Goal: Task Accomplishment & Management: Manage account settings

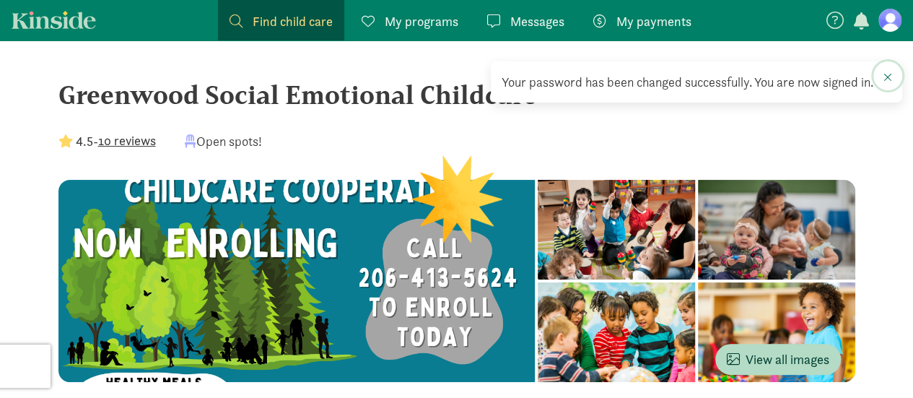
click at [889, 72] on span at bounding box center [888, 77] width 9 height 12
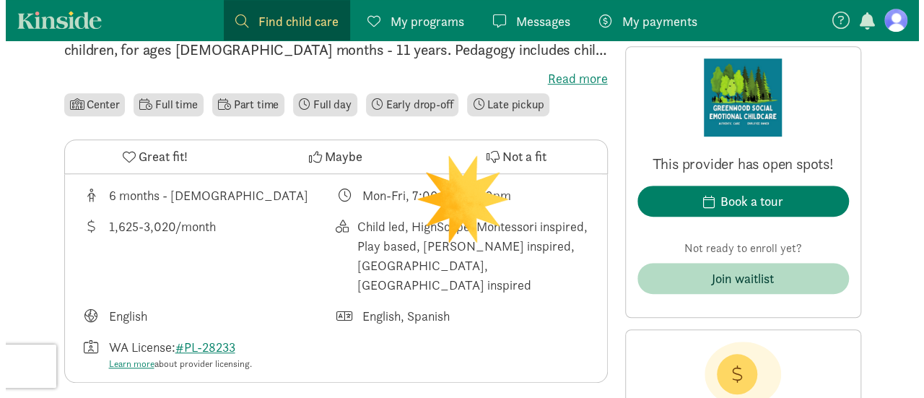
scroll to position [419, 0]
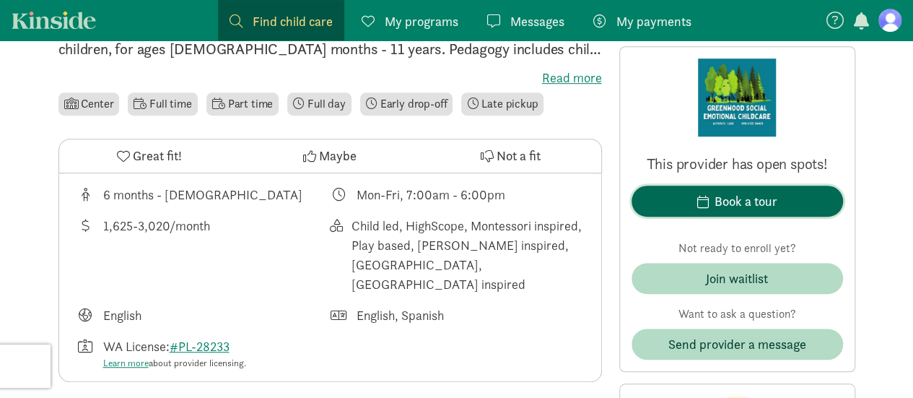
click at [705, 209] on span "Book a tour" at bounding box center [737, 200] width 188 height 19
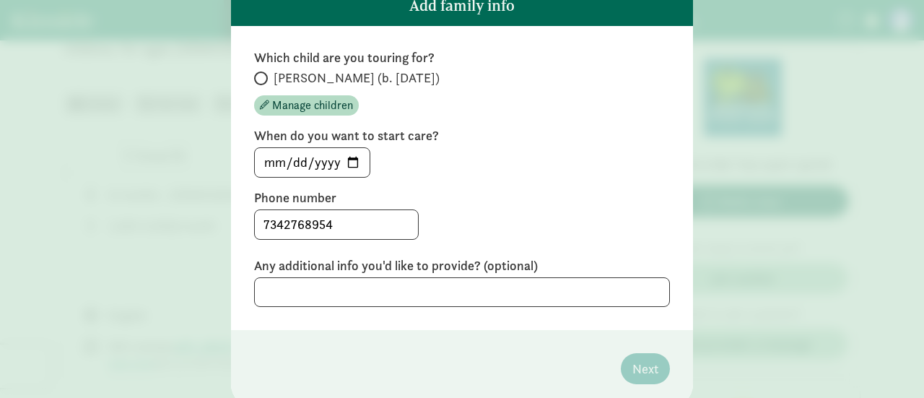
scroll to position [114, 0]
click at [344, 160] on input "2025-09-14" at bounding box center [312, 161] width 115 height 29
type input "2026-01-05"
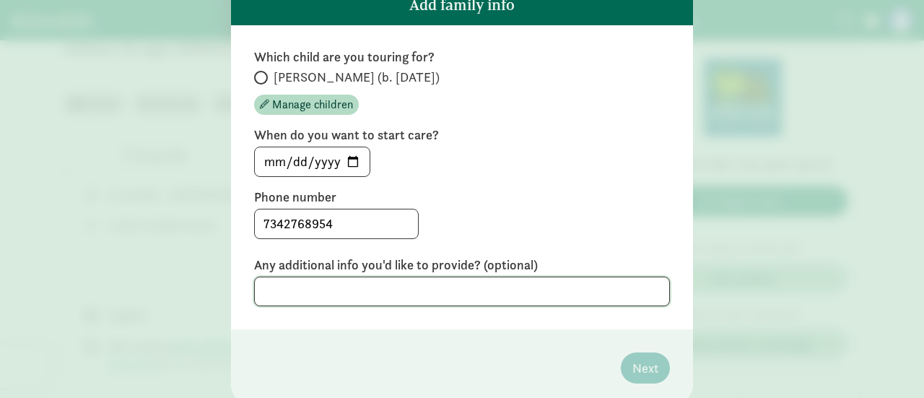
click at [429, 292] on textarea at bounding box center [462, 291] width 416 height 30
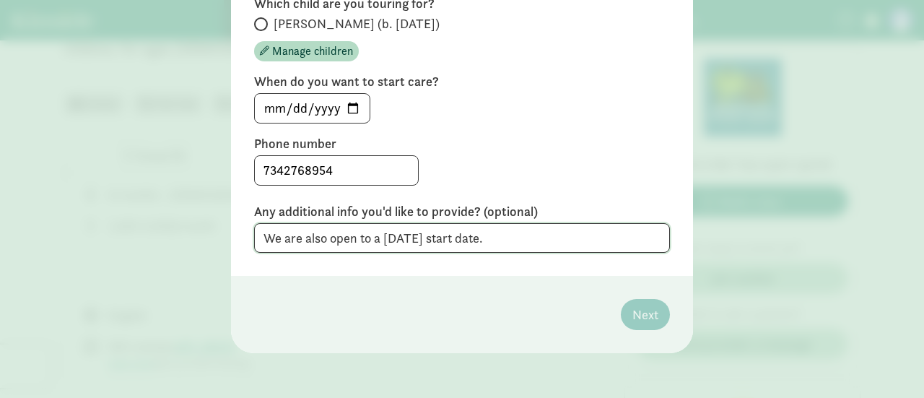
type textarea "We are also open to a September 2026 start date."
click at [610, 168] on div "7342768954" at bounding box center [462, 170] width 416 height 30
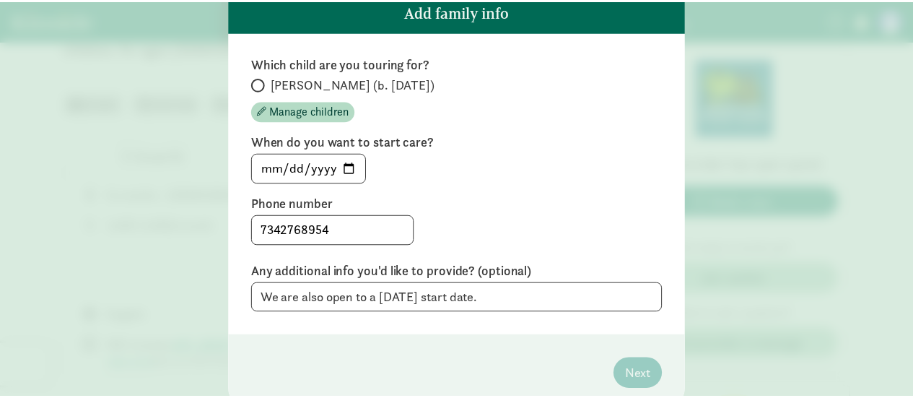
scroll to position [108, 0]
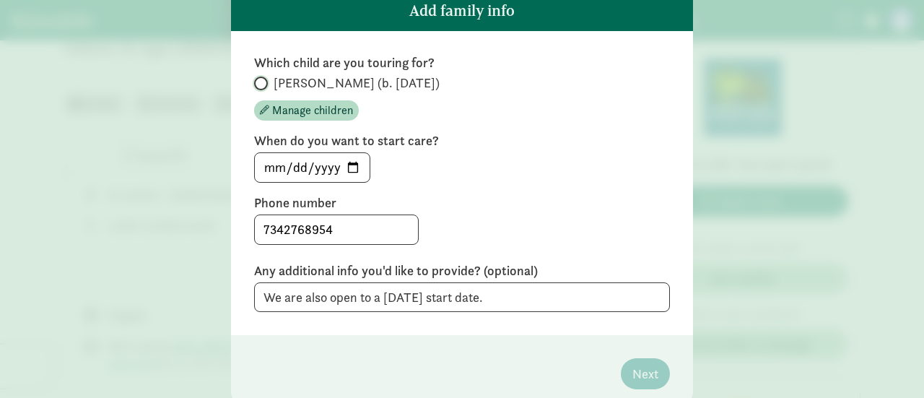
drag, startPoint x: 610, startPoint y: 168, endPoint x: 257, endPoint y: 81, distance: 363.6
click at [257, 81] on input "Dominic (b. May 2025)" at bounding box center [258, 83] width 9 height 9
radio input "true"
click at [637, 370] on span "Next" at bounding box center [645, 373] width 26 height 19
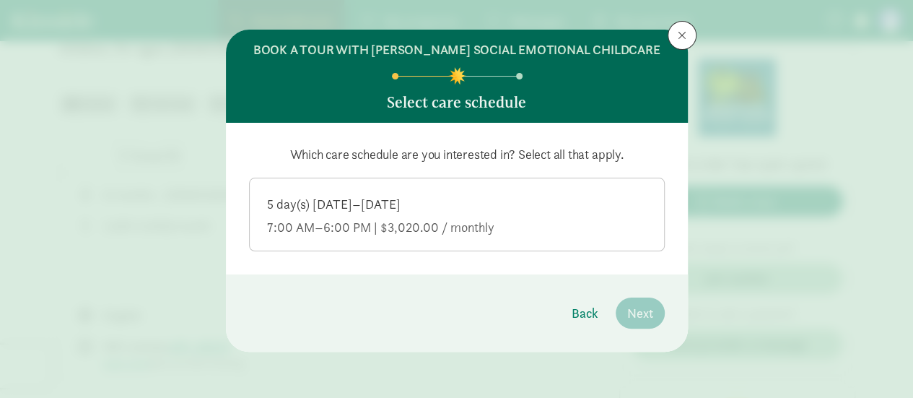
scroll to position [16, 0]
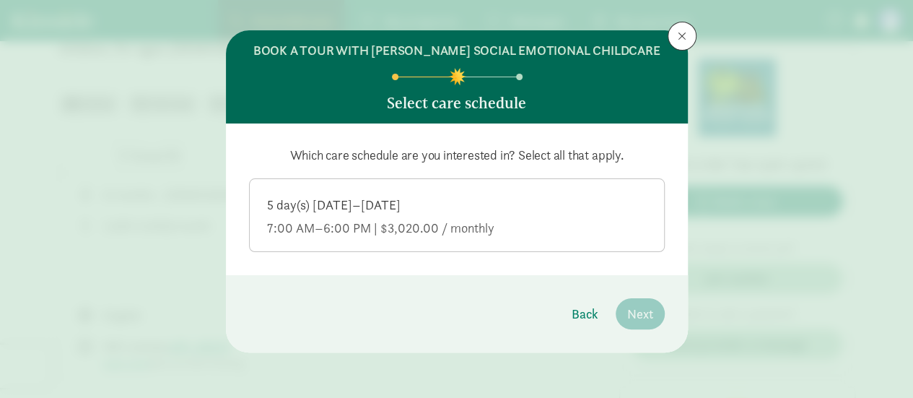
click at [388, 199] on div "5 day(s) Monday–Friday" at bounding box center [457, 204] width 380 height 17
click at [0, 0] on input "5 day(s) Monday–Friday 7:00 AM–6:00 PM | $3,020.00 / monthly" at bounding box center [0, 0] width 0 height 0
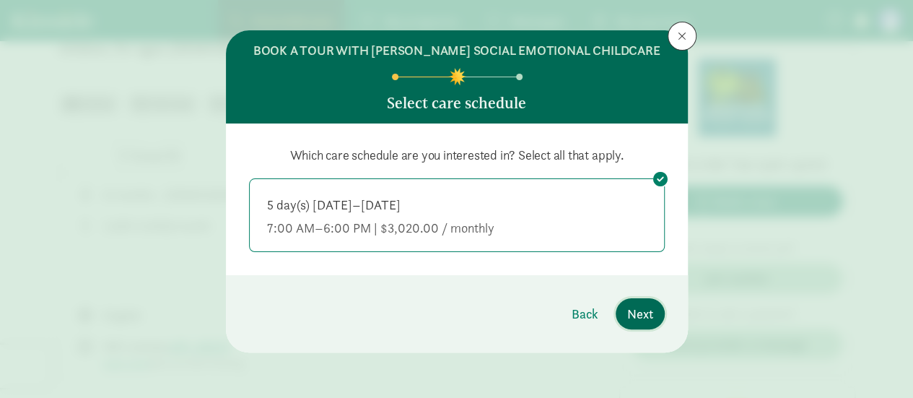
click at [631, 307] on span "Next" at bounding box center [640, 313] width 26 height 19
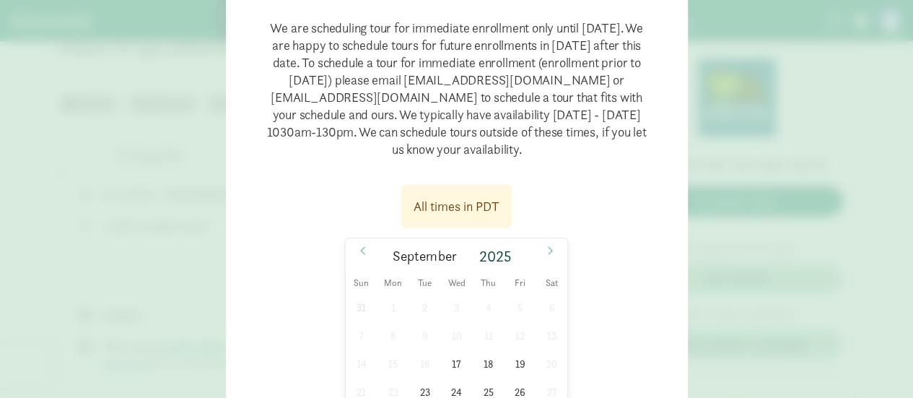
scroll to position [265, 0]
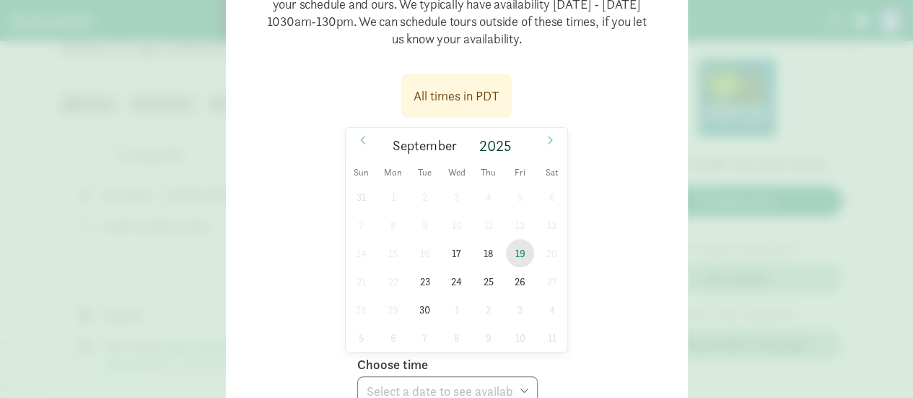
click at [514, 254] on span "19" at bounding box center [520, 253] width 28 height 28
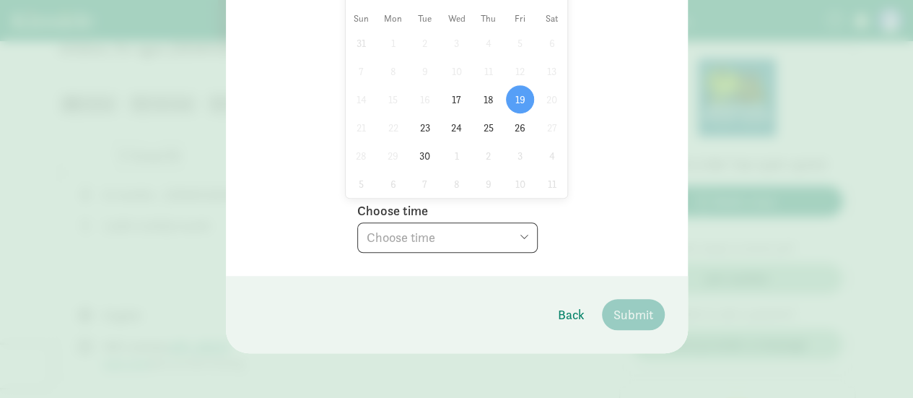
click at [499, 217] on div "Choose time Choose time 10:30 AM 11:00 AM 11:30 AM 12:00 PM 12:30 PM 01:00 PM 0…" at bounding box center [447, 224] width 180 height 56
click at [484, 227] on select "Choose time 10:30 AM 11:00 AM 11:30 AM 12:00 PM 12:30 PM 01:00 PM 01:30 PM 02:0…" at bounding box center [447, 237] width 180 height 30
click at [357, 222] on select "Choose time 10:30 AM 11:00 AM 11:30 AM 12:00 PM 12:30 PM 01:00 PM 01:30 PM 02:0…" at bounding box center [447, 237] width 180 height 30
click at [477, 226] on select "Choose time 10:30 AM 11:00 AM 11:30 AM 12:00 PM 12:30 PM 01:00 PM 01:30 PM 02:0…" at bounding box center [447, 237] width 180 height 30
select select "2025-09-19T14:00:00.000-07:00"
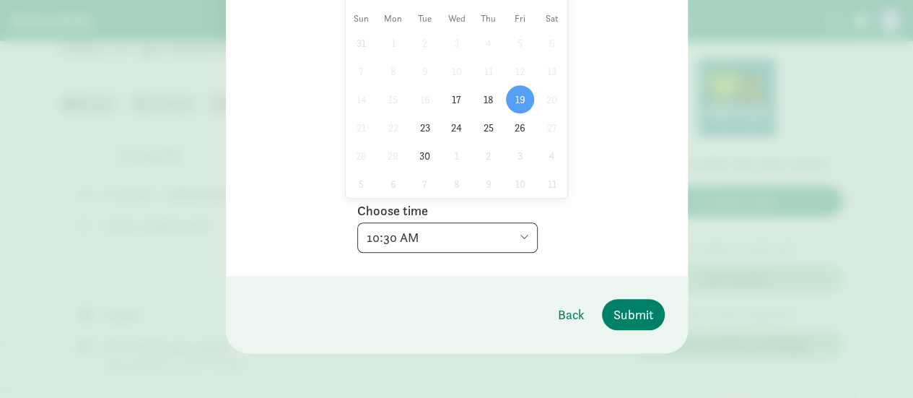
click at [357, 222] on select "Choose time 10:30 AM 11:00 AM 11:30 AM 12:00 PM 12:30 PM 01:00 PM 01:30 PM 02:0…" at bounding box center [447, 237] width 180 height 30
click at [622, 314] on span "Submit" at bounding box center [634, 314] width 40 height 19
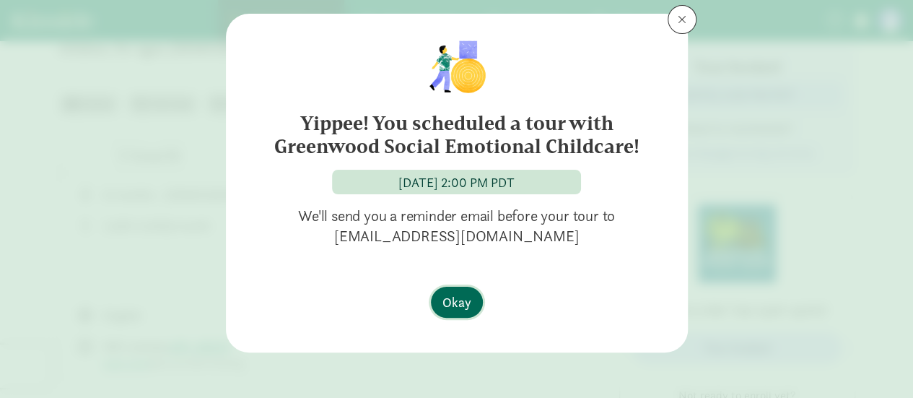
click at [460, 305] on span "Okay" at bounding box center [456, 301] width 29 height 19
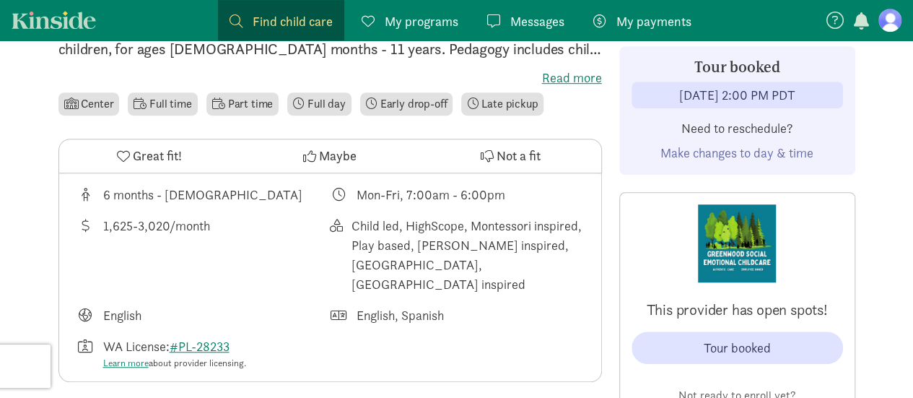
scroll to position [0, 0]
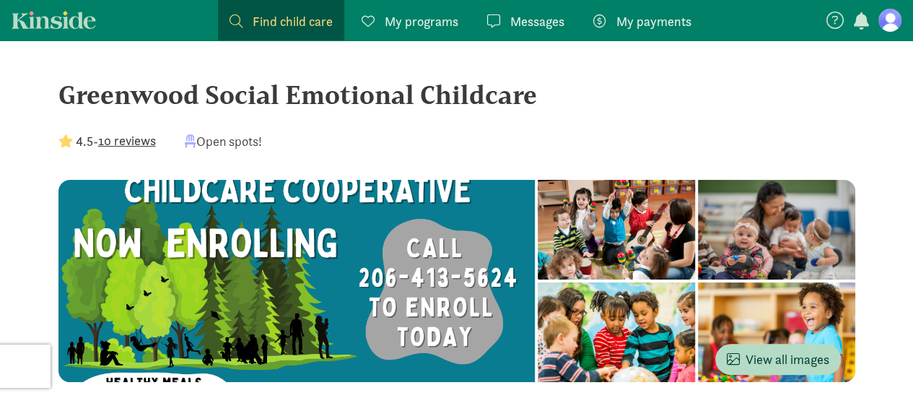
click at [885, 12] on figure at bounding box center [889, 20] width 23 height 23
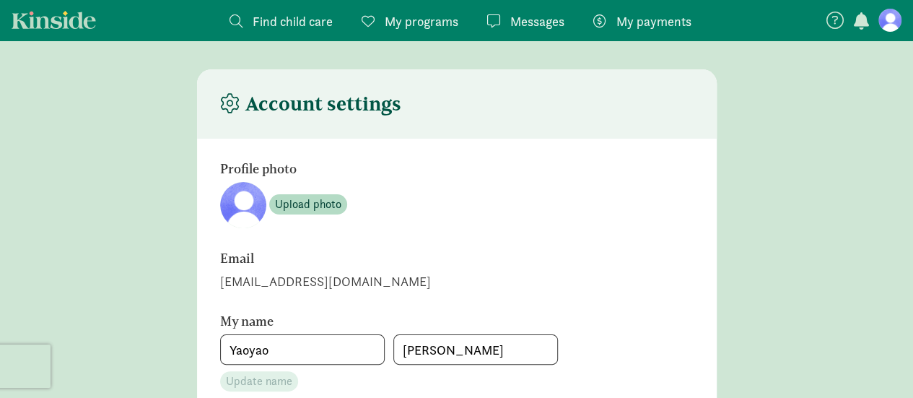
click at [413, 7] on link "My programs Programs" at bounding box center [410, 20] width 120 height 40
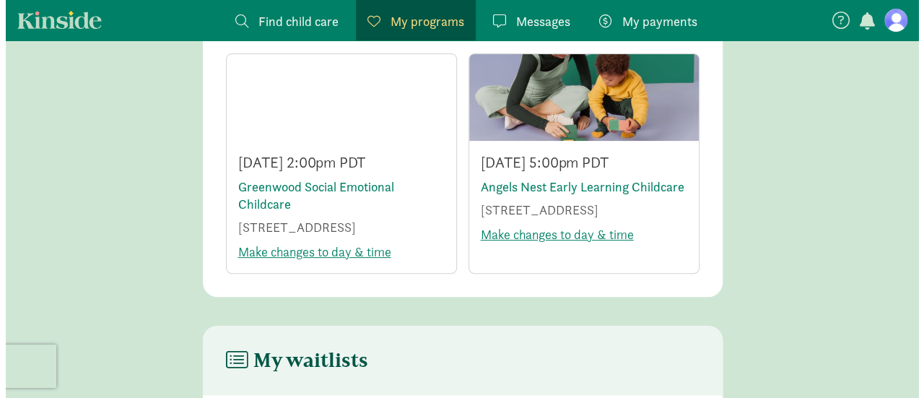
scroll to position [110, 0]
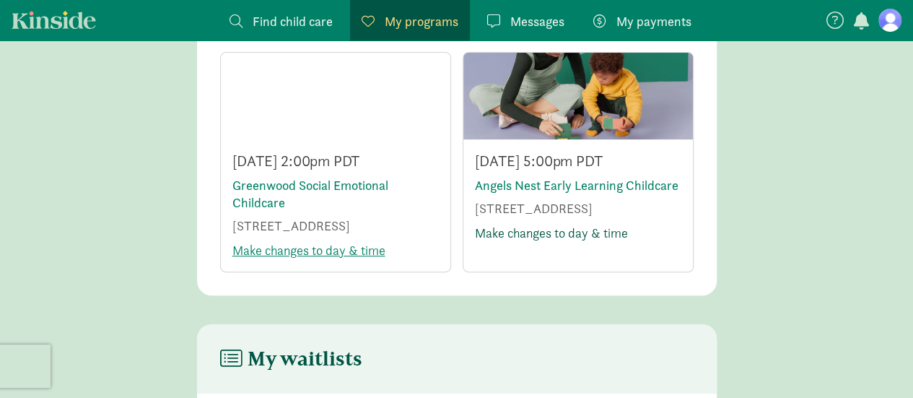
click at [537, 241] on link "Make changes to day & time" at bounding box center [551, 232] width 153 height 17
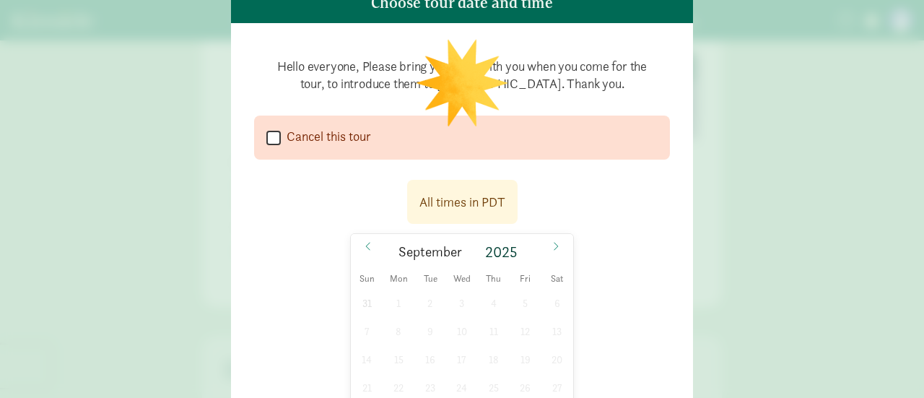
scroll to position [117, 0]
click at [272, 136] on input "Cancel this tour" at bounding box center [273, 136] width 14 height 19
checkbox input "true"
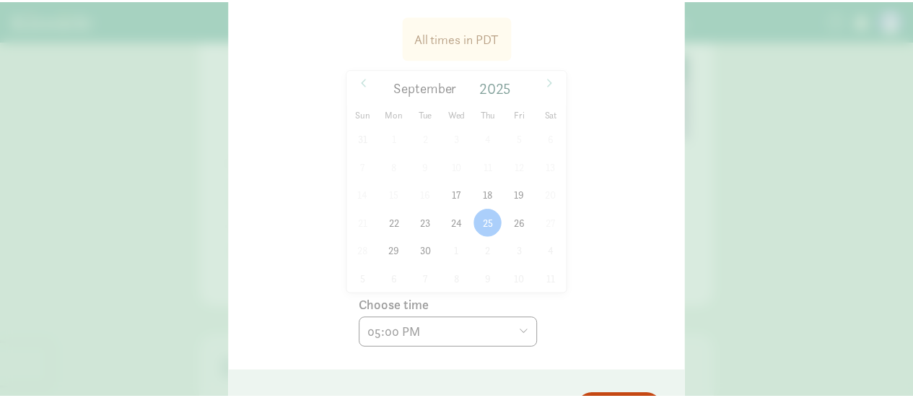
scroll to position [437, 0]
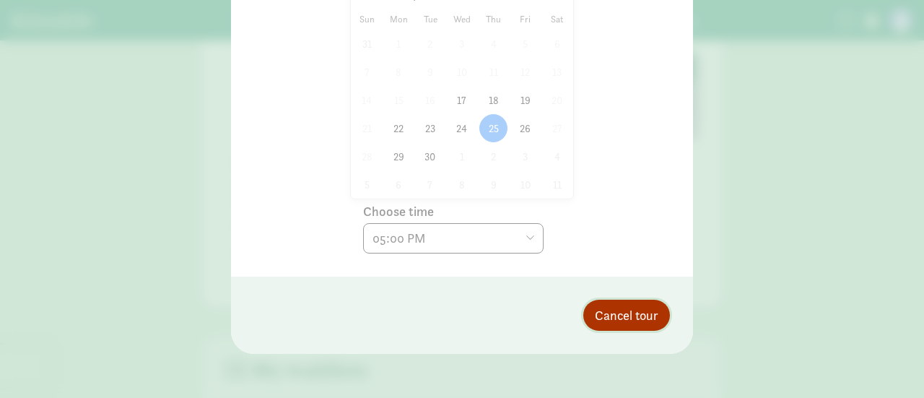
click at [611, 308] on span "Cancel tour" at bounding box center [627, 314] width 64 height 19
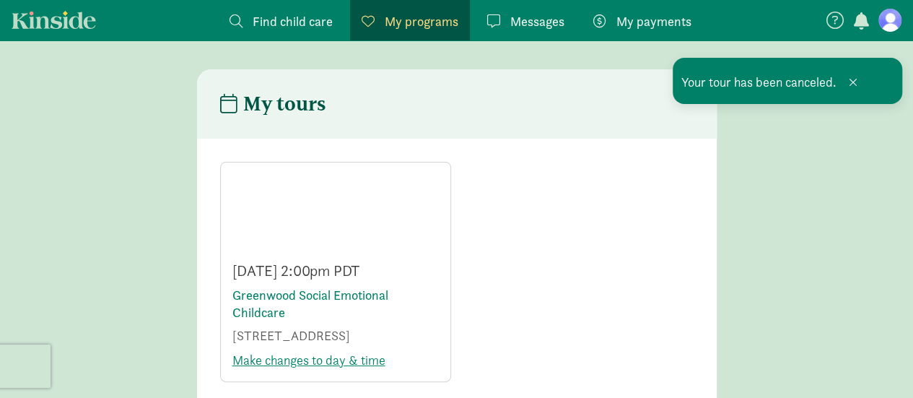
scroll to position [100, 0]
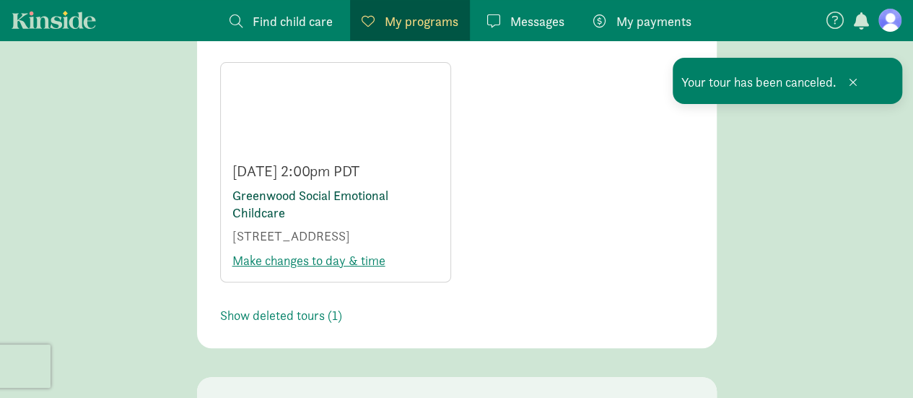
click at [293, 193] on link "Greenwood Social Emotional Childcare" at bounding box center [310, 204] width 156 height 34
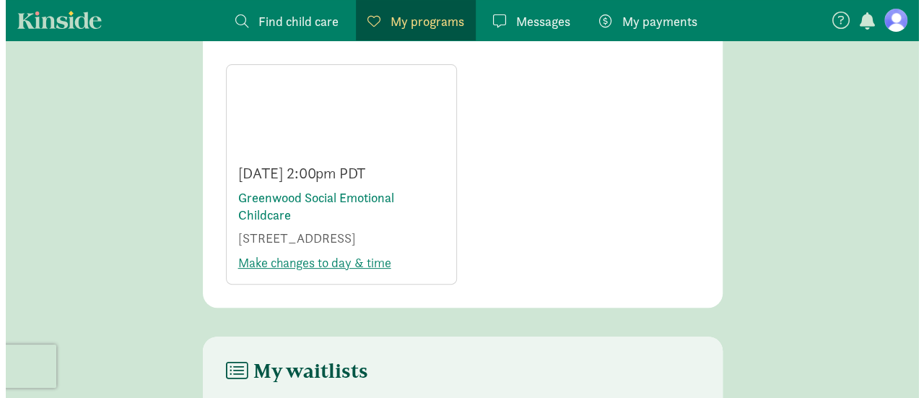
scroll to position [99, 0]
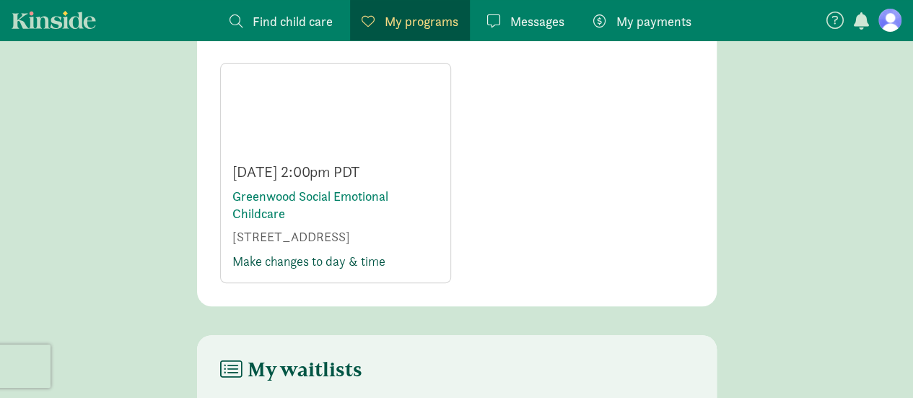
click at [324, 269] on link "Make changes to day & time" at bounding box center [308, 261] width 153 height 17
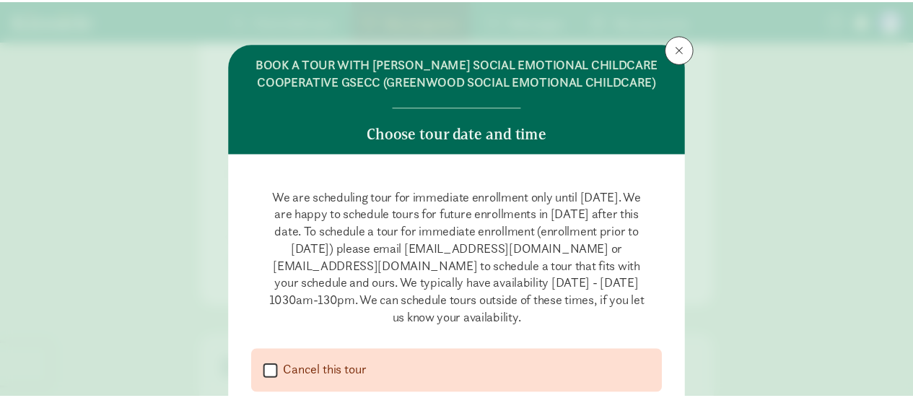
scroll to position [0, 0]
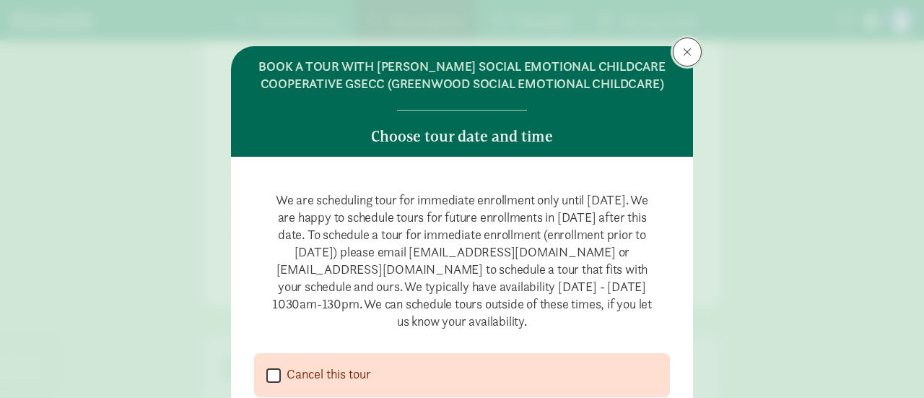
click at [686, 51] on span at bounding box center [687, 52] width 9 height 12
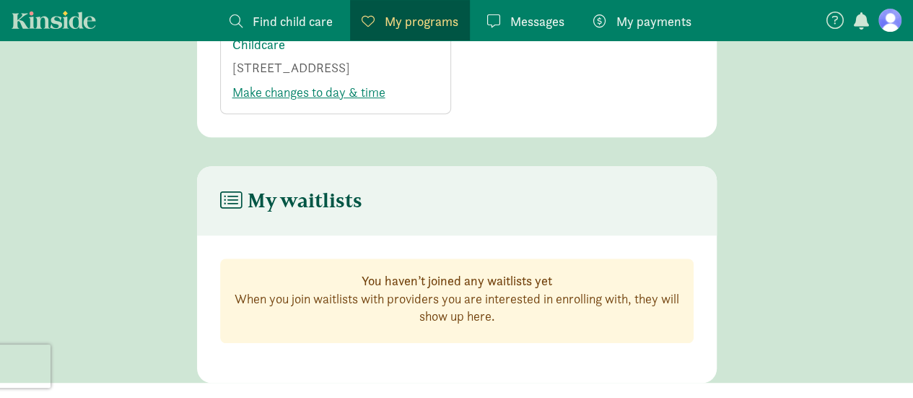
scroll to position [298, 0]
